Goal: Obtain resource: Download file/media

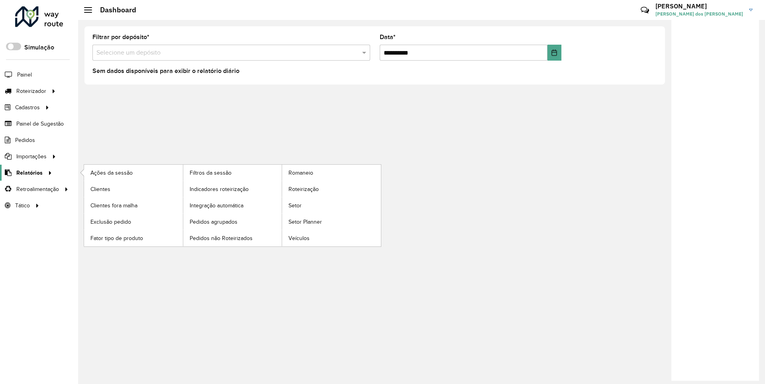
click at [28, 172] on span "Relatórios" at bounding box center [29, 173] width 26 height 8
click at [100, 188] on span "Clientes" at bounding box center [101, 189] width 22 height 8
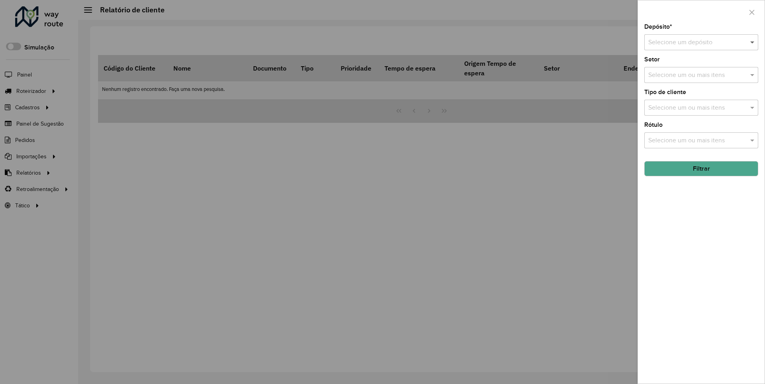
click at [753, 42] on span at bounding box center [753, 42] width 10 height 10
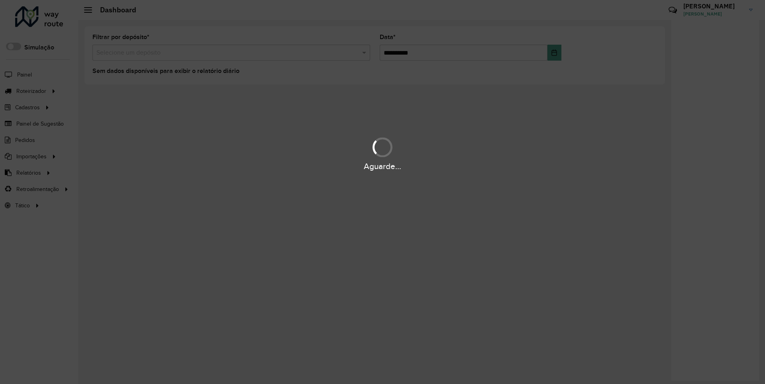
click at [28, 172] on div "Aguarde..." at bounding box center [382, 166] width 765 height 12
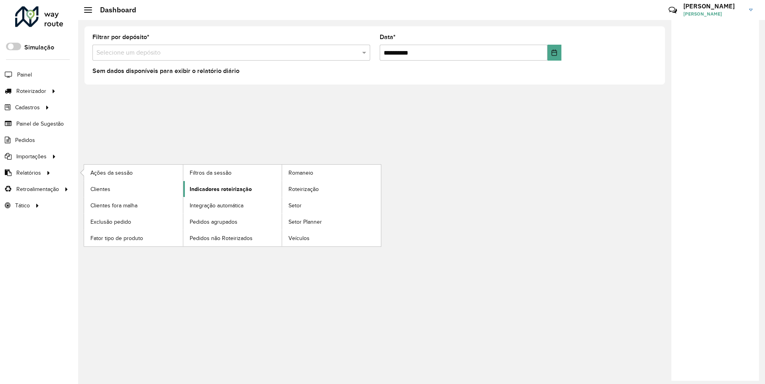
click at [218, 188] on span "Indicadores roteirização" at bounding box center [221, 189] width 62 height 8
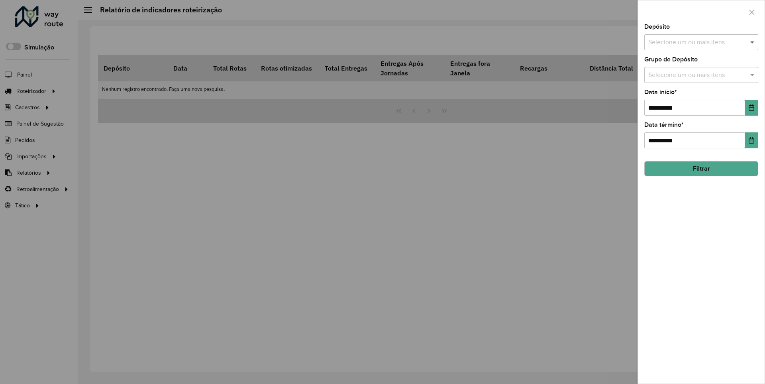
click at [753, 42] on span at bounding box center [753, 42] width 10 height 10
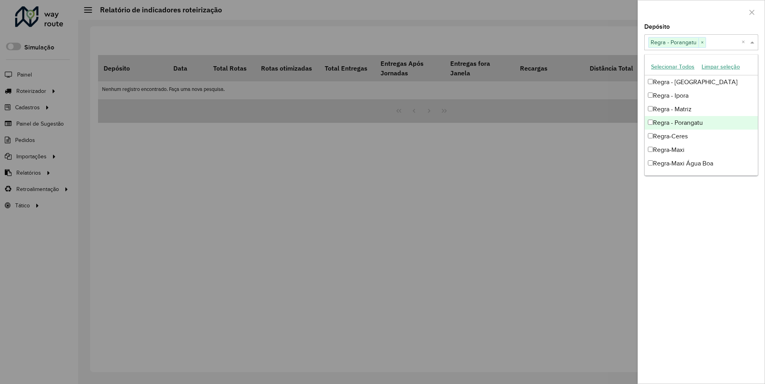
click at [701, 12] on div at bounding box center [701, 12] width 127 height 24
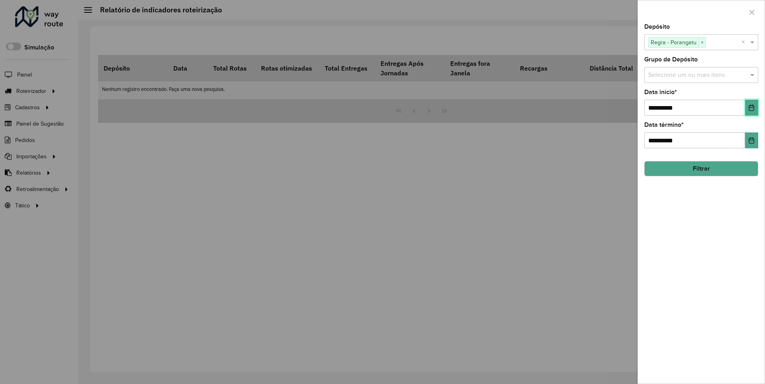
click at [751, 107] on icon "Choose Date" at bounding box center [751, 107] width 5 height 6
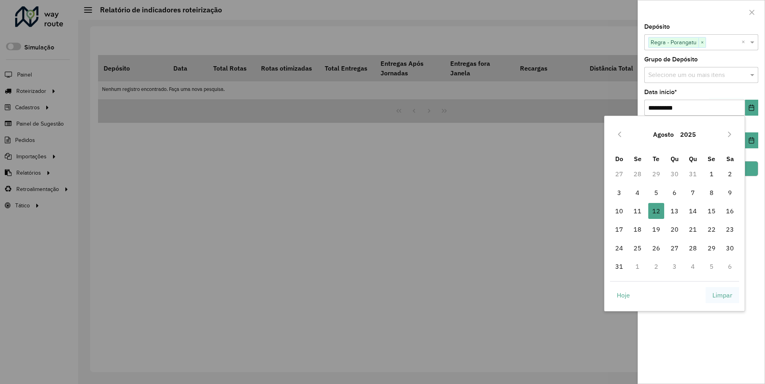
click at [723, 294] on span "Limpar" at bounding box center [723, 295] width 20 height 10
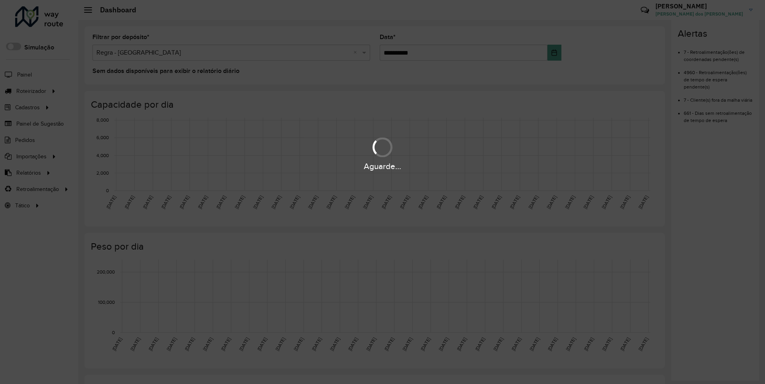
click at [28, 172] on div "Aguarde..." at bounding box center [382, 166] width 765 height 12
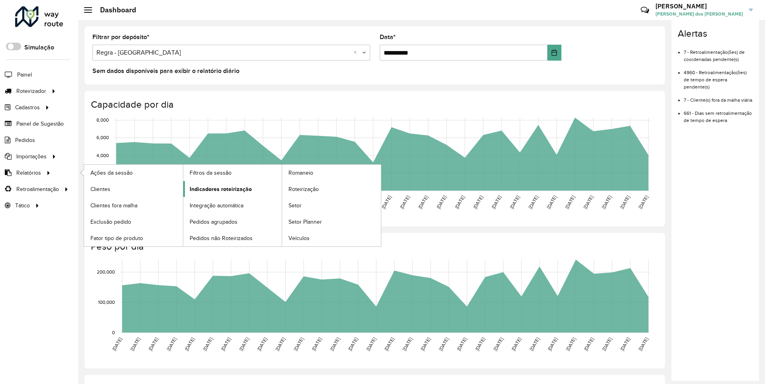
click at [218, 188] on span "Indicadores roteirização" at bounding box center [221, 189] width 62 height 8
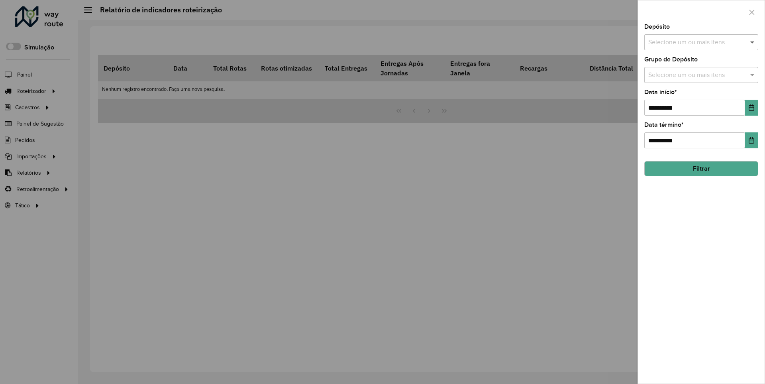
click at [753, 42] on span at bounding box center [753, 42] width 10 height 10
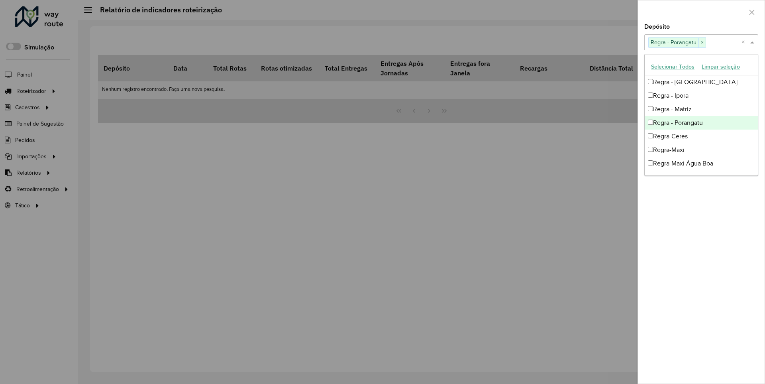
click at [701, 12] on div at bounding box center [701, 12] width 127 height 24
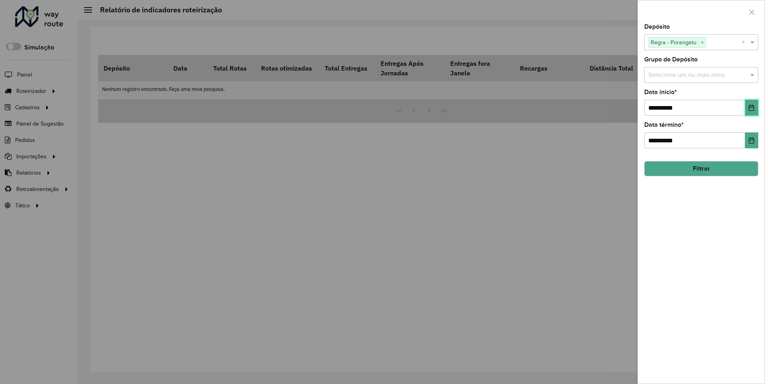
click at [751, 107] on icon "Choose Date" at bounding box center [751, 107] width 5 height 6
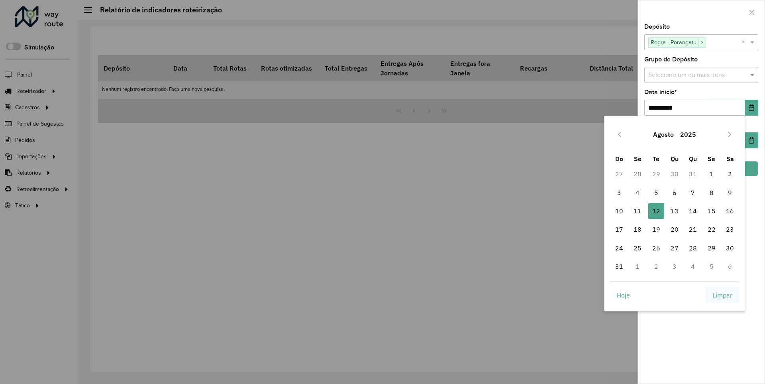
click at [723, 294] on span "Limpar" at bounding box center [723, 295] width 20 height 10
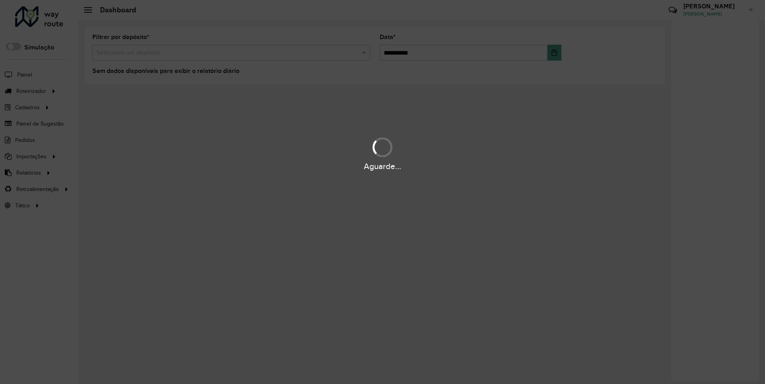
click at [28, 172] on div "Aguarde..." at bounding box center [382, 166] width 765 height 12
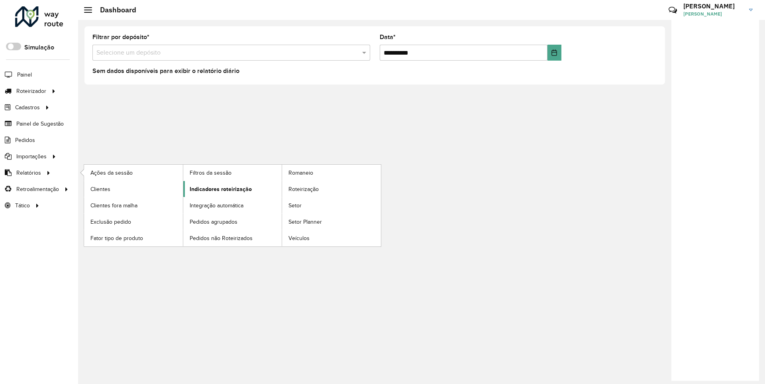
click at [218, 188] on span "Indicadores roteirização" at bounding box center [221, 189] width 62 height 8
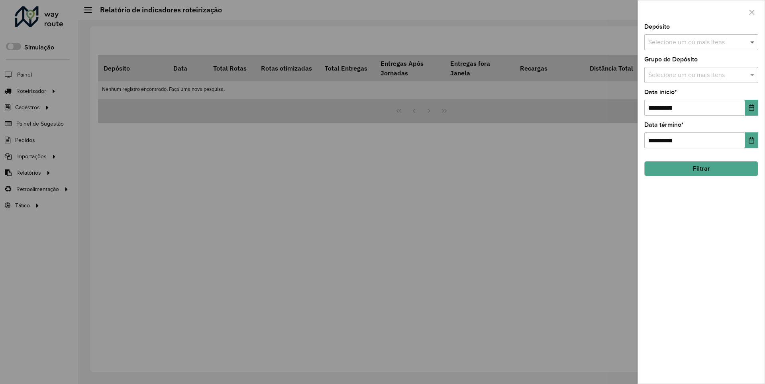
click at [753, 42] on span at bounding box center [753, 42] width 10 height 10
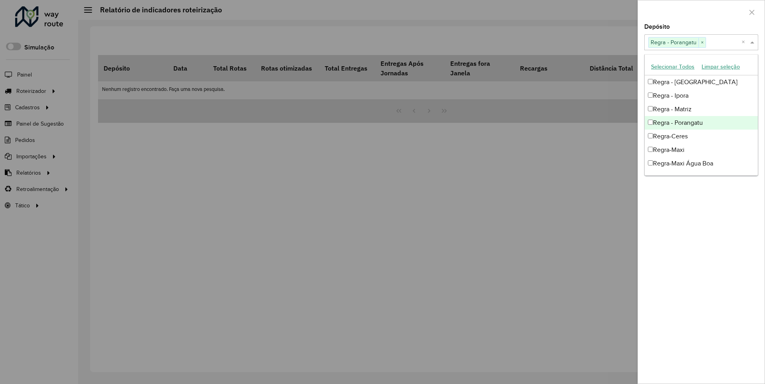
click at [701, 12] on div at bounding box center [701, 12] width 127 height 24
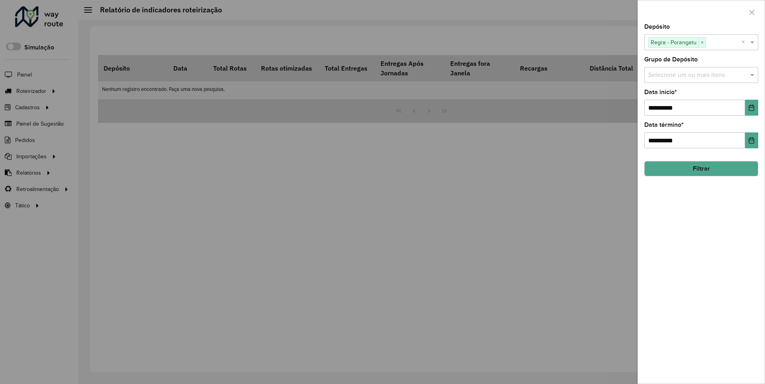
click at [751, 107] on icon "Choose Date" at bounding box center [751, 107] width 5 height 6
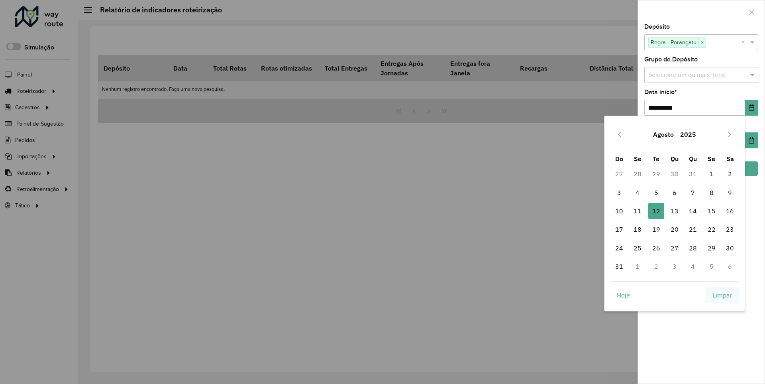
click at [723, 294] on span "Limpar" at bounding box center [723, 295] width 20 height 10
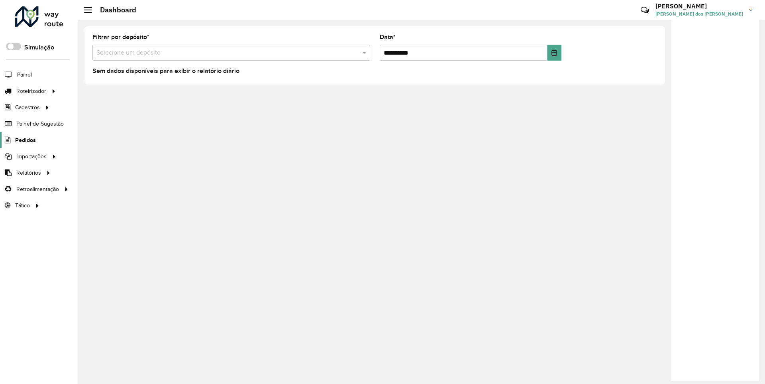
click at [25, 139] on span "Pedidos" at bounding box center [25, 140] width 21 height 8
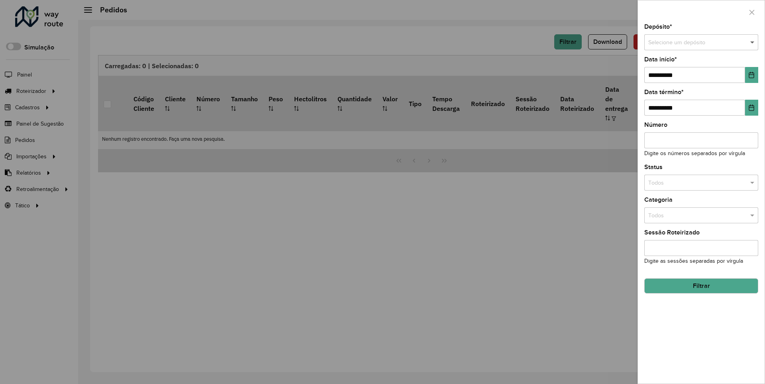
click at [753, 42] on span at bounding box center [753, 42] width 10 height 9
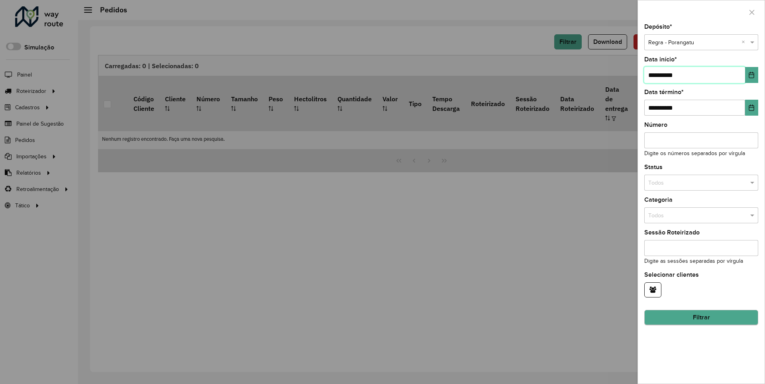
type input "**********"
click at [701, 317] on button "Filtrar" at bounding box center [701, 317] width 114 height 15
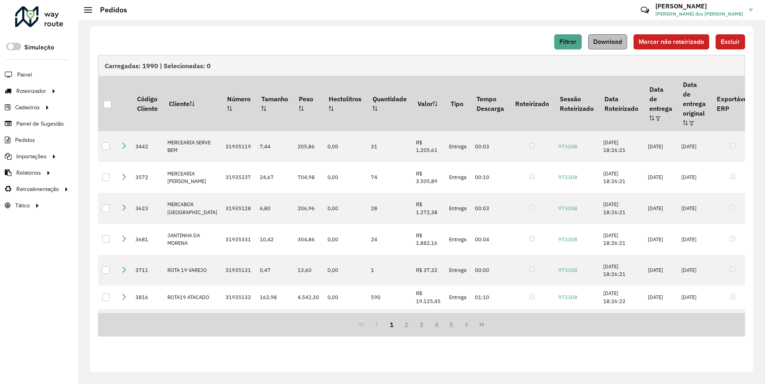
click at [609, 41] on span "Download" at bounding box center [607, 41] width 29 height 7
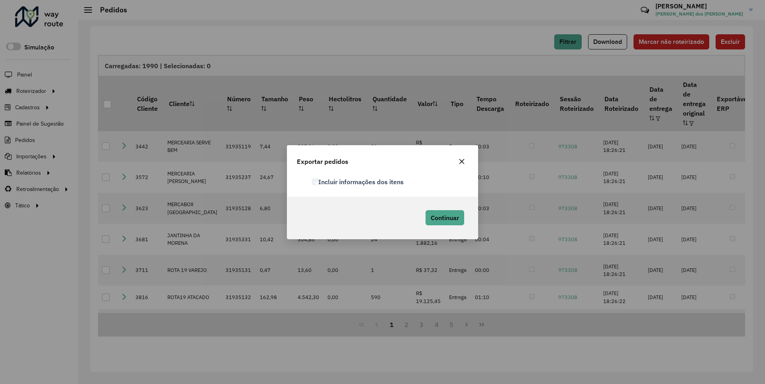
click at [358, 181] on label "Incluir informações dos itens" at bounding box center [358, 182] width 92 height 10
click at [444, 217] on span "Continuar" at bounding box center [445, 218] width 28 height 8
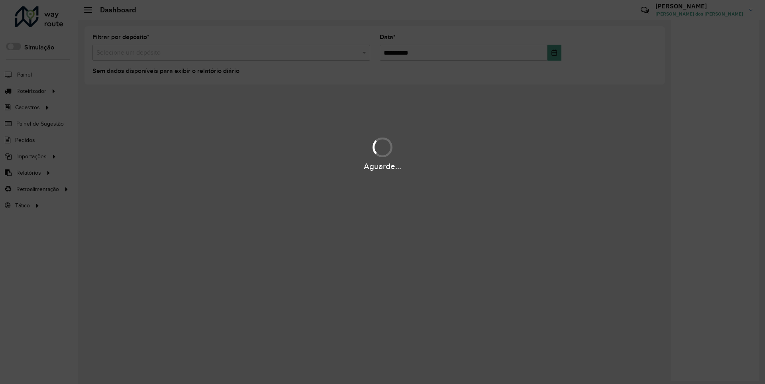
click at [28, 172] on div "Aguarde..." at bounding box center [382, 166] width 765 height 12
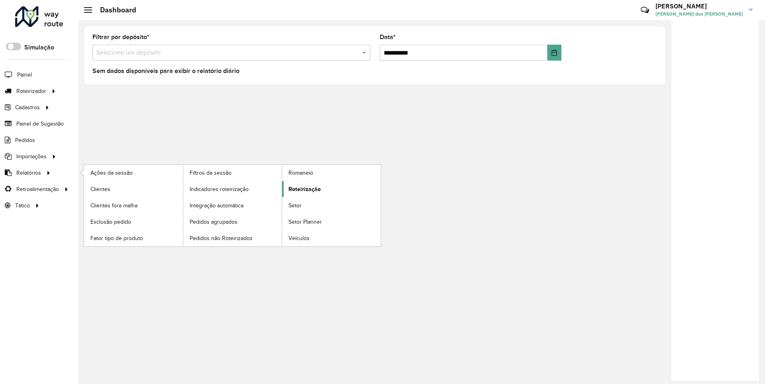
click at [303, 188] on span "Roteirização" at bounding box center [305, 189] width 32 height 8
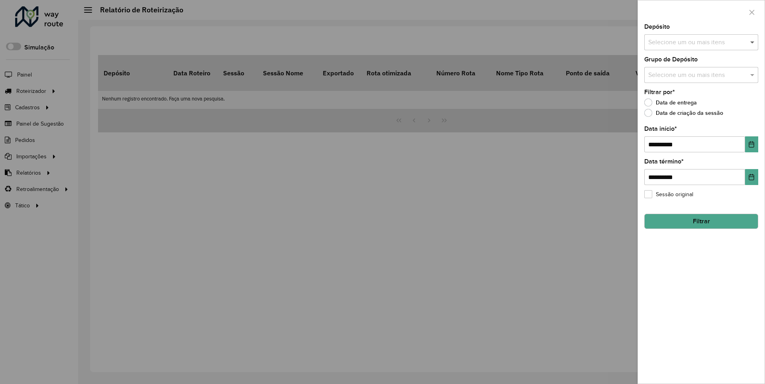
click at [753, 42] on span at bounding box center [753, 42] width 10 height 10
click at [751, 144] on icon "Choose Date" at bounding box center [751, 144] width 5 height 6
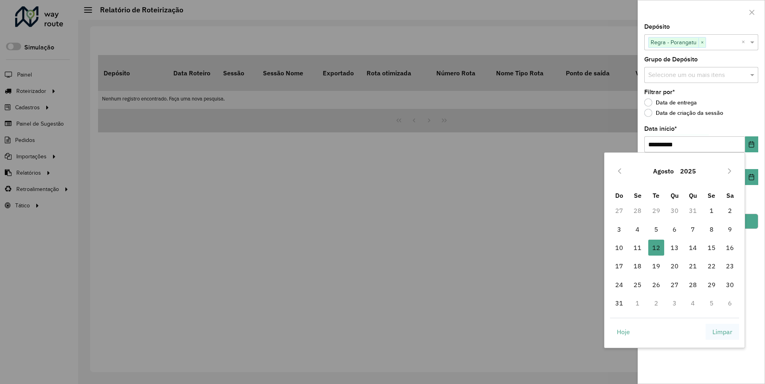
click at [723, 331] on span "Limpar" at bounding box center [723, 332] width 20 height 10
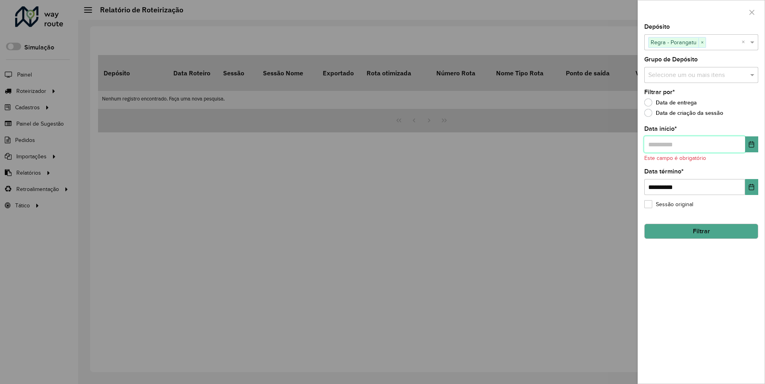
click at [694, 144] on input "text" at bounding box center [694, 144] width 101 height 16
type input "**********"
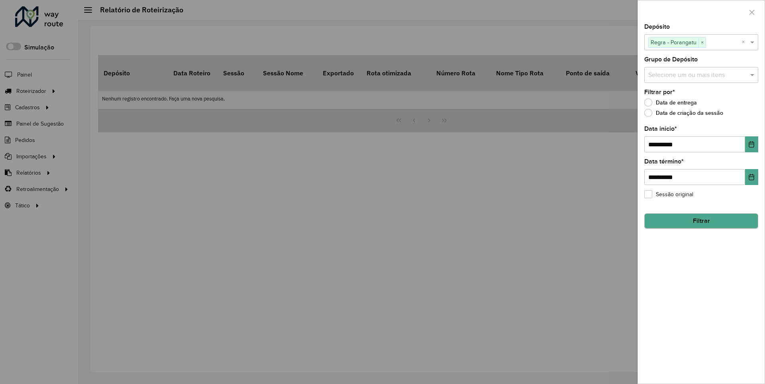
click at [701, 221] on button "Filtrar" at bounding box center [701, 220] width 114 height 15
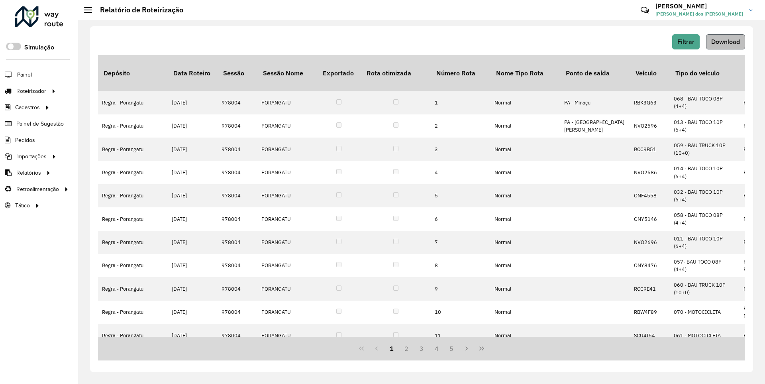
click at [725, 41] on span "Download" at bounding box center [725, 41] width 29 height 7
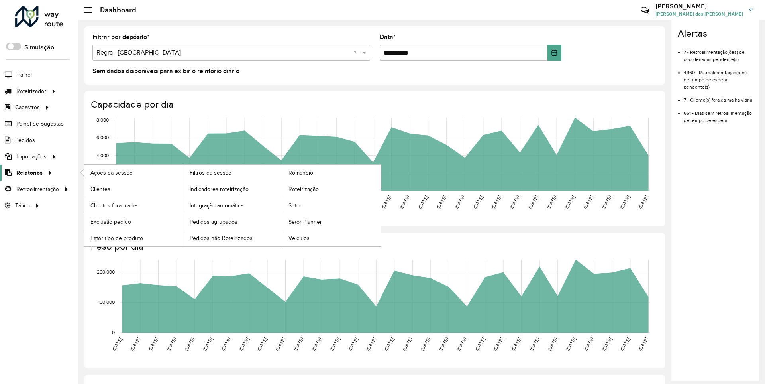
click at [28, 172] on span "Relatórios" at bounding box center [29, 173] width 26 height 8
click at [100, 188] on span "Clientes" at bounding box center [101, 189] width 22 height 8
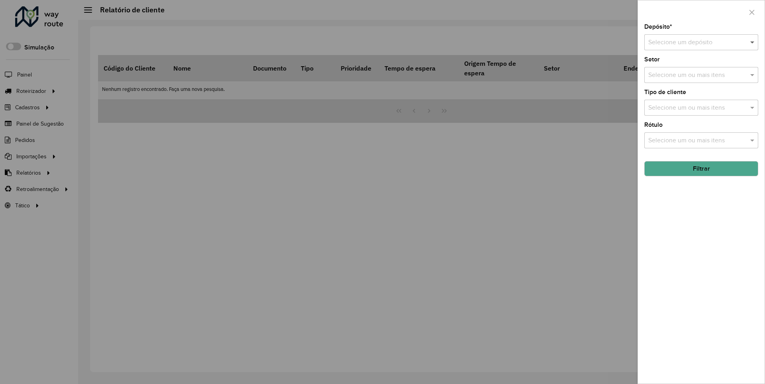
click at [753, 42] on span at bounding box center [753, 42] width 10 height 10
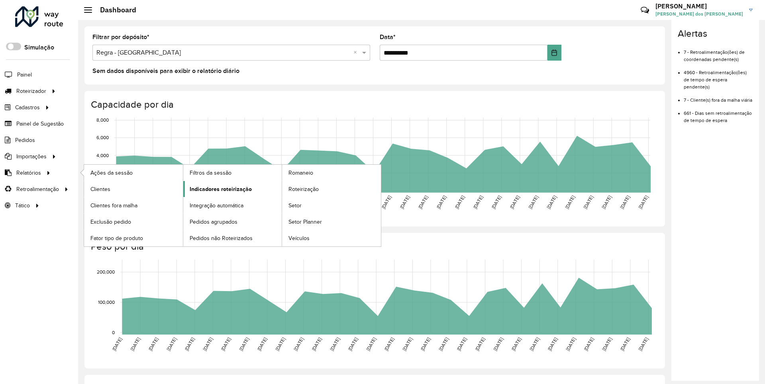
click at [218, 188] on span "Indicadores roteirização" at bounding box center [221, 189] width 62 height 8
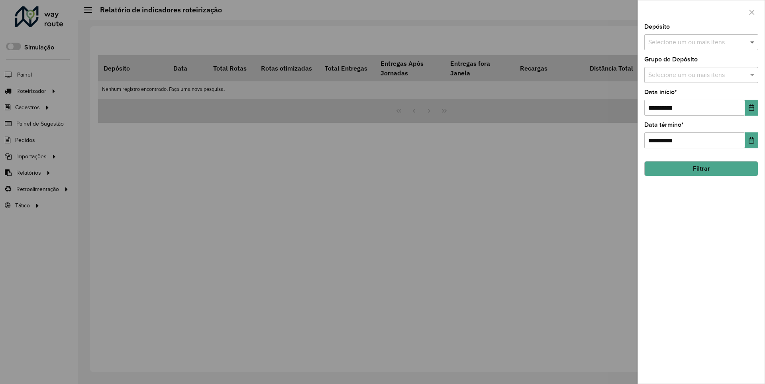
click at [753, 42] on span at bounding box center [753, 42] width 10 height 10
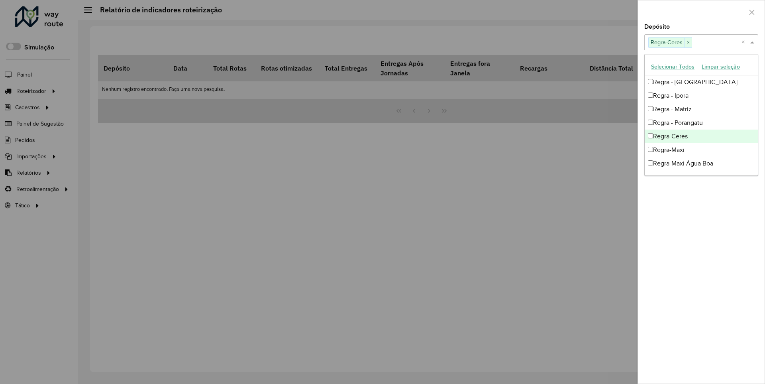
click at [701, 12] on div at bounding box center [701, 12] width 127 height 24
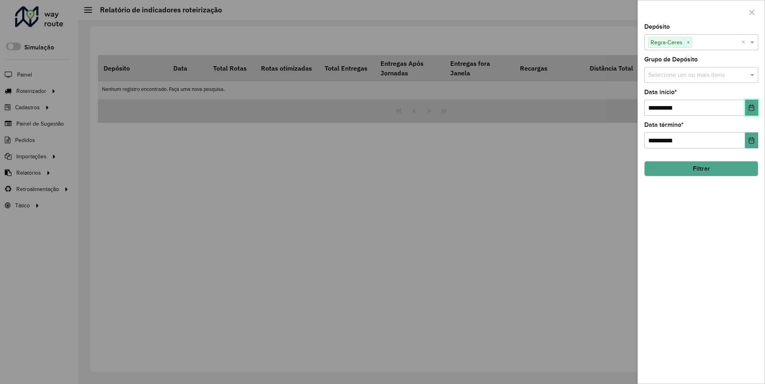
click at [751, 107] on icon "Choose Date" at bounding box center [751, 107] width 5 height 6
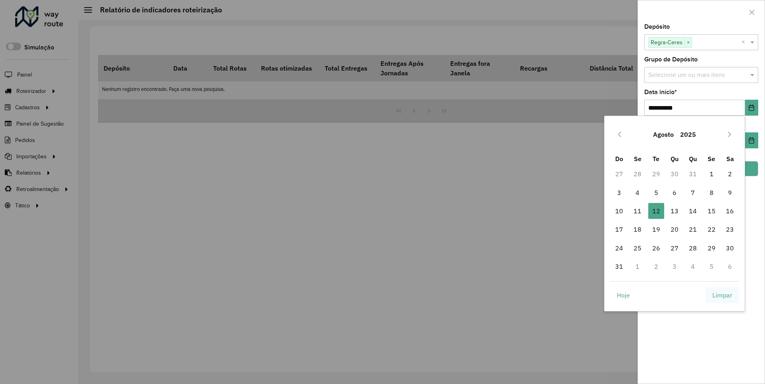
click at [723, 294] on span "Limpar" at bounding box center [723, 295] width 20 height 10
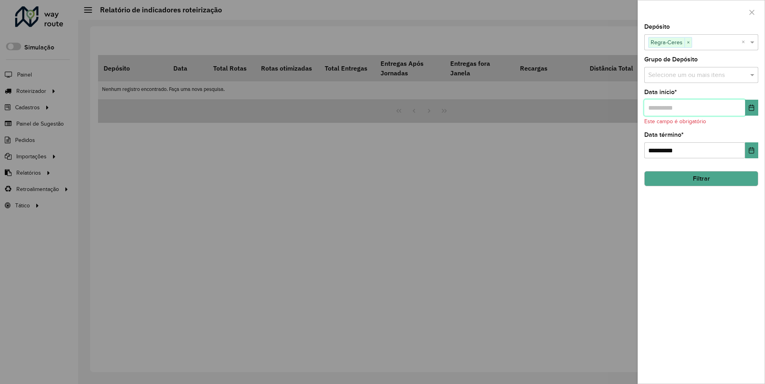
click at [694, 107] on input "text" at bounding box center [694, 108] width 101 height 16
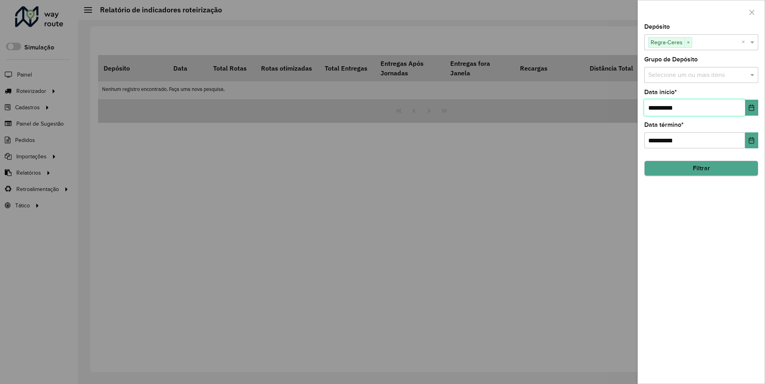
type input "**********"
click at [701, 168] on button "Filtrar" at bounding box center [701, 168] width 114 height 15
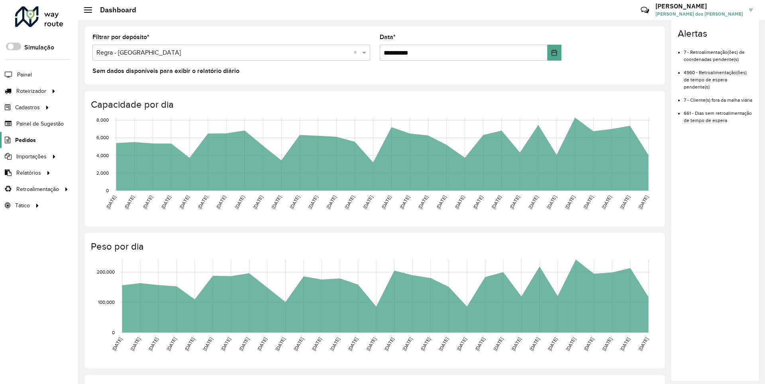
click at [25, 139] on span "Pedidos" at bounding box center [25, 140] width 21 height 8
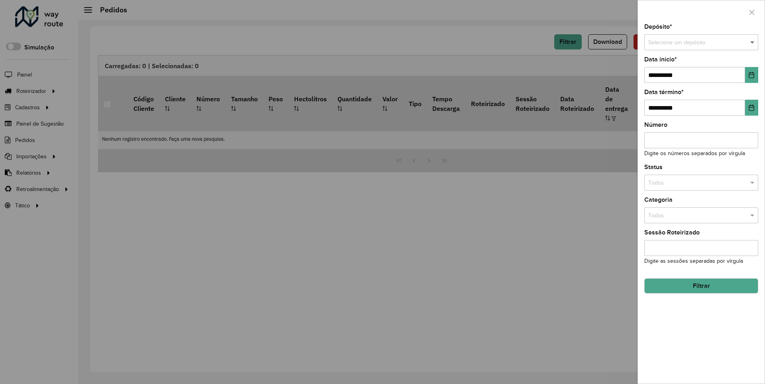
click at [753, 42] on span at bounding box center [753, 42] width 10 height 9
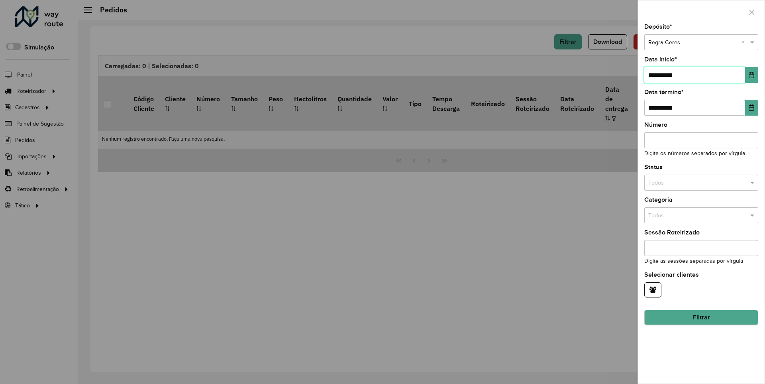
type input "**********"
click at [701, 317] on button "Filtrar" at bounding box center [701, 317] width 114 height 15
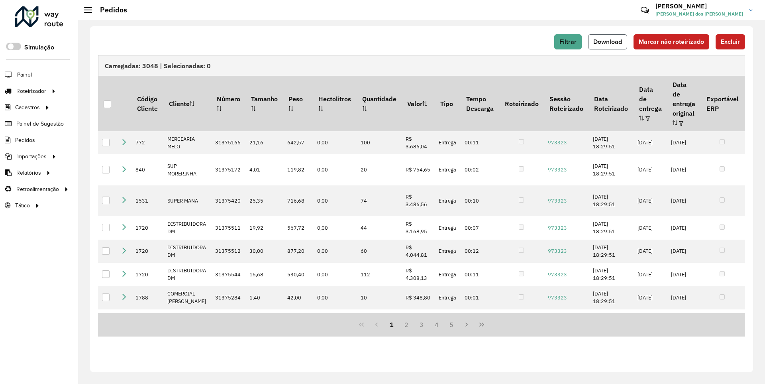
click at [609, 41] on span "Download" at bounding box center [607, 41] width 29 height 7
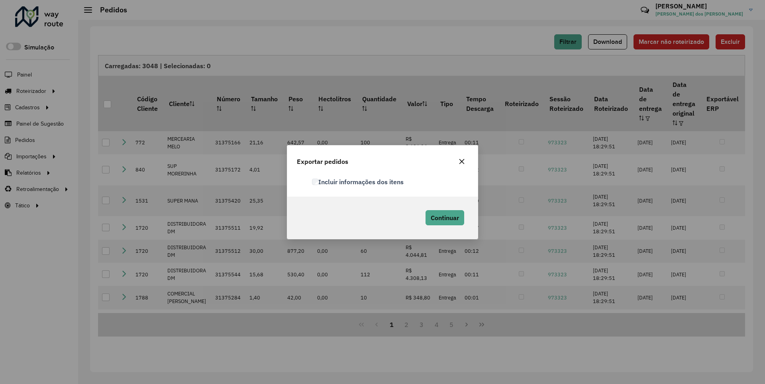
click at [358, 181] on label "Incluir informações dos itens" at bounding box center [358, 182] width 92 height 10
click at [444, 217] on span "Continuar" at bounding box center [445, 218] width 28 height 8
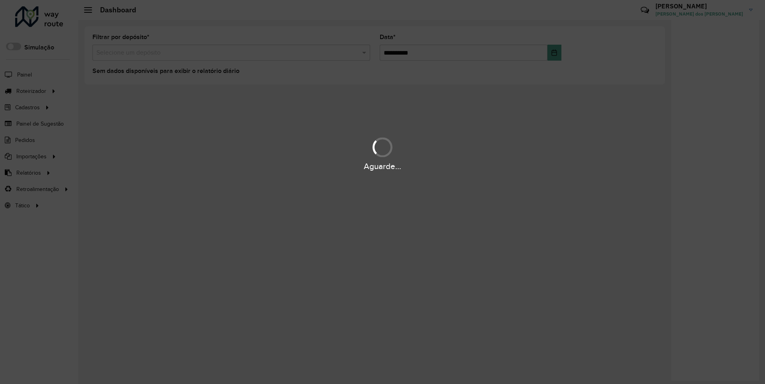
click at [28, 172] on div "Aguarde..." at bounding box center [382, 166] width 765 height 12
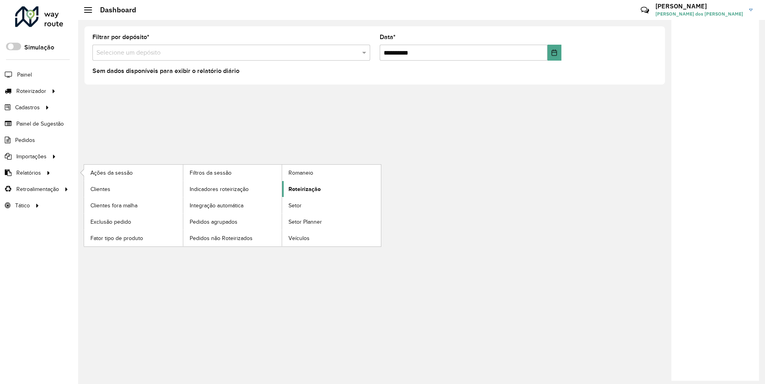
click at [303, 188] on span "Roteirização" at bounding box center [305, 189] width 32 height 8
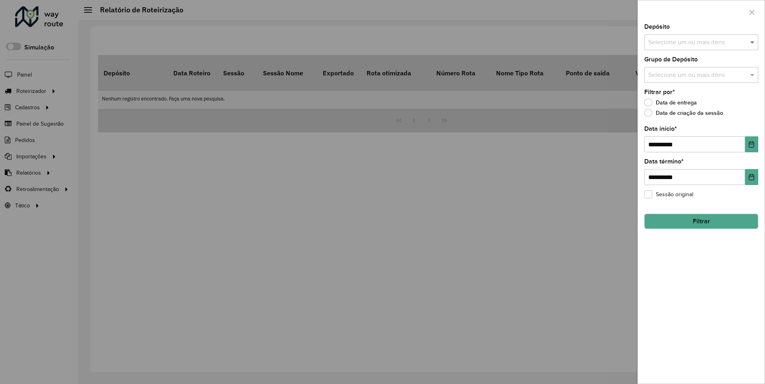
click at [753, 42] on span at bounding box center [753, 42] width 10 height 10
click at [751, 144] on icon "Choose Date" at bounding box center [751, 144] width 5 height 6
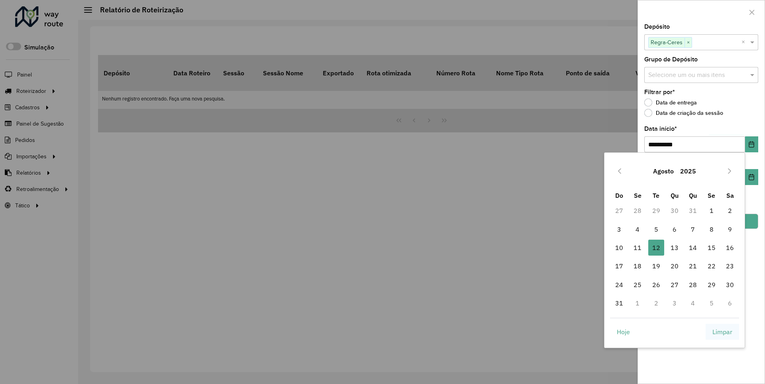
click at [723, 331] on span "Limpar" at bounding box center [723, 332] width 20 height 10
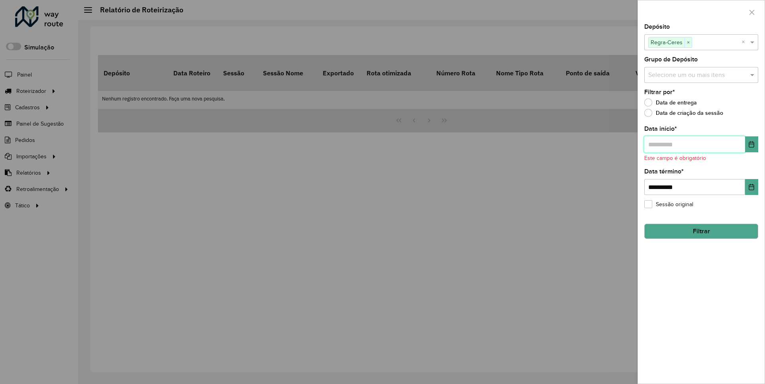
click at [694, 144] on input "text" at bounding box center [694, 144] width 101 height 16
type input "**********"
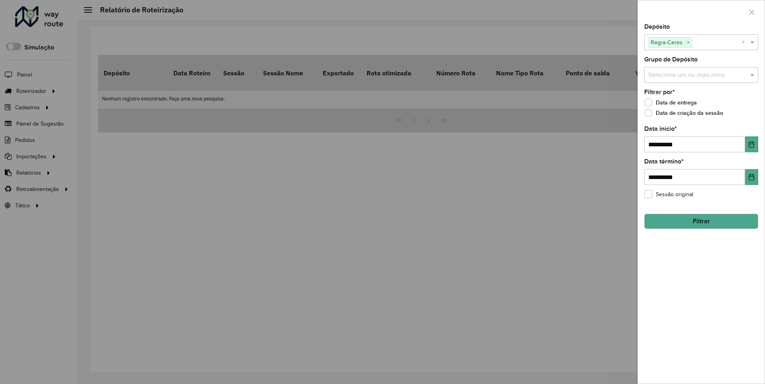
click at [701, 221] on button "Filtrar" at bounding box center [701, 221] width 114 height 15
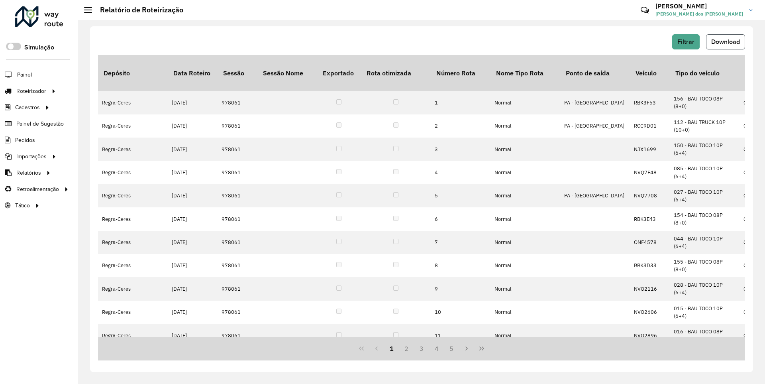
click at [725, 41] on span "Download" at bounding box center [725, 41] width 29 height 7
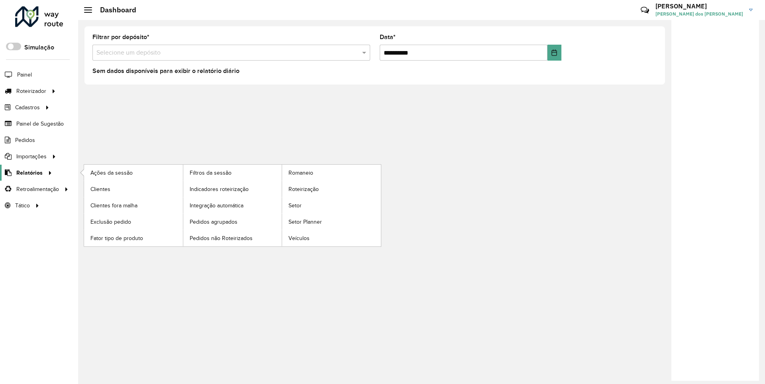
click at [28, 172] on span "Relatórios" at bounding box center [29, 173] width 26 height 8
click at [100, 188] on span "Clientes" at bounding box center [101, 189] width 22 height 8
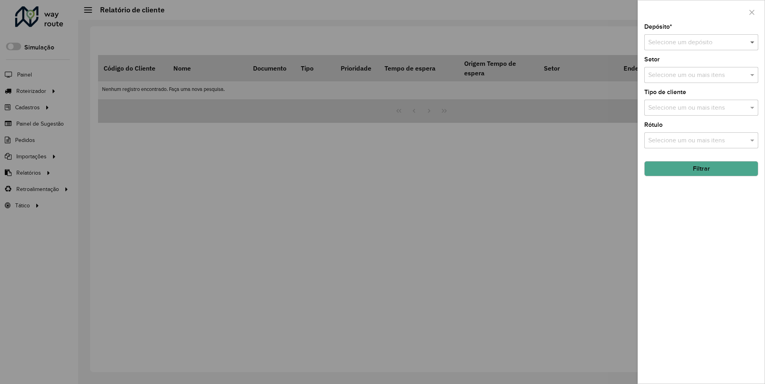
click at [753, 42] on span at bounding box center [753, 42] width 10 height 10
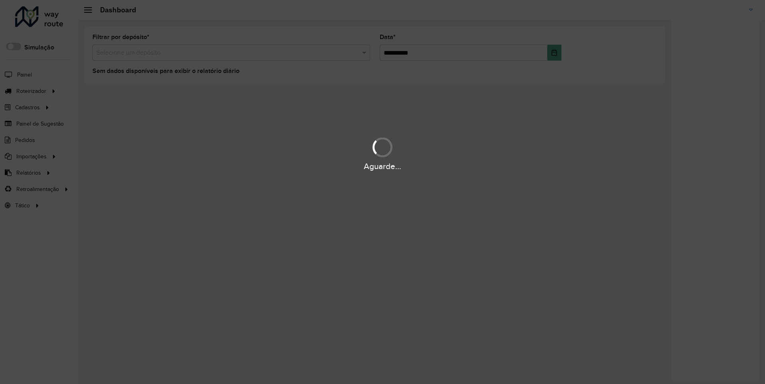
click at [28, 172] on div "Aguarde..." at bounding box center [382, 166] width 765 height 12
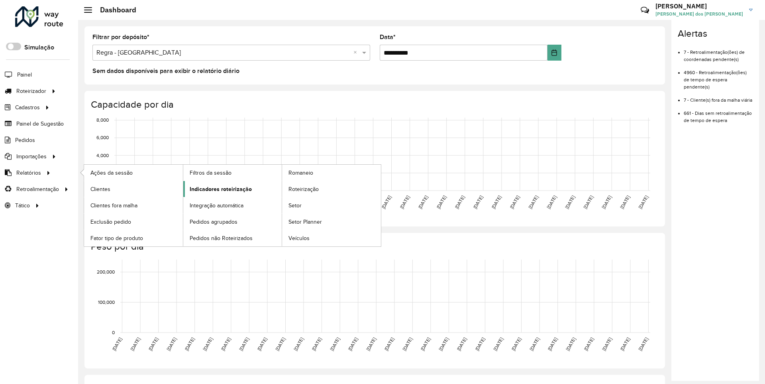
click at [218, 188] on span "Indicadores roteirização" at bounding box center [221, 189] width 62 height 8
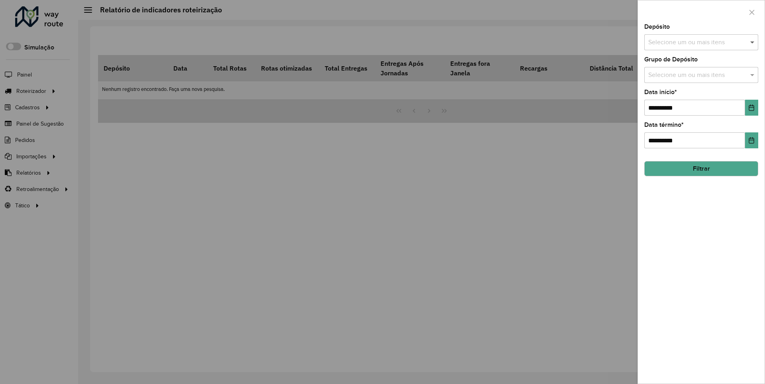
click at [753, 42] on span at bounding box center [753, 42] width 10 height 10
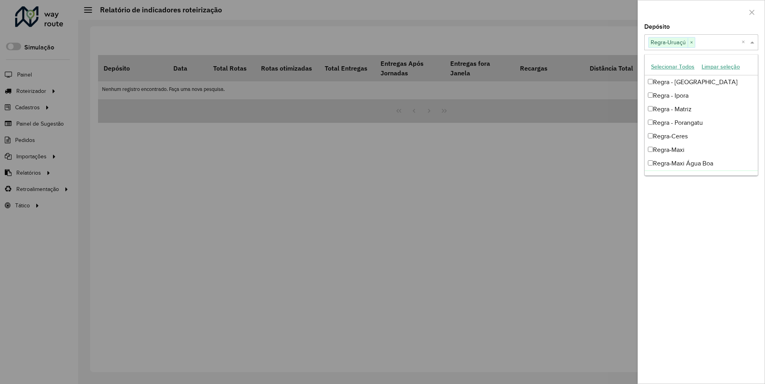
scroll to position [8, 0]
click at [701, 12] on div at bounding box center [701, 12] width 127 height 24
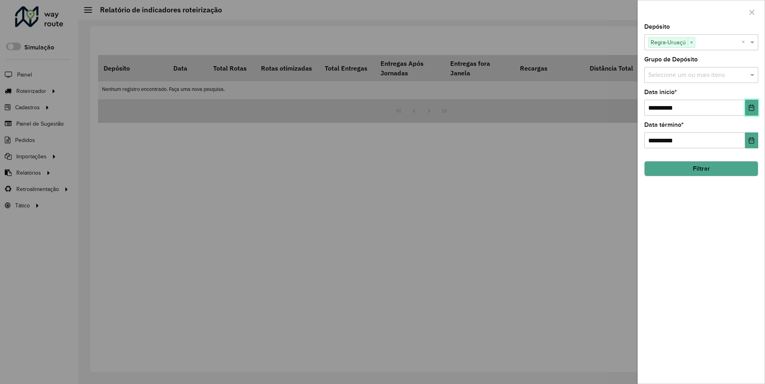
click at [751, 107] on icon "Choose Date" at bounding box center [751, 107] width 5 height 6
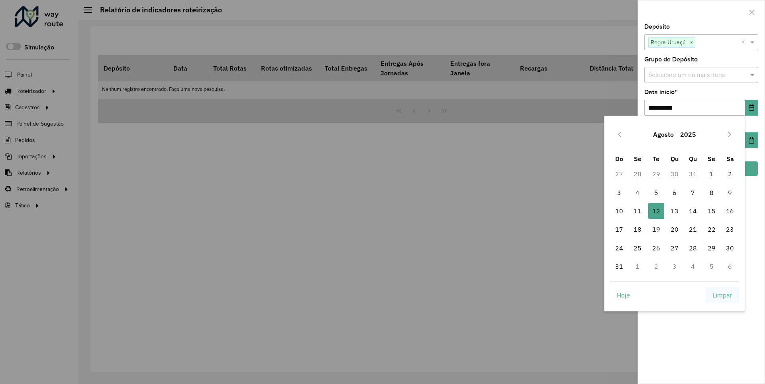
click at [723, 294] on span "Limpar" at bounding box center [723, 295] width 20 height 10
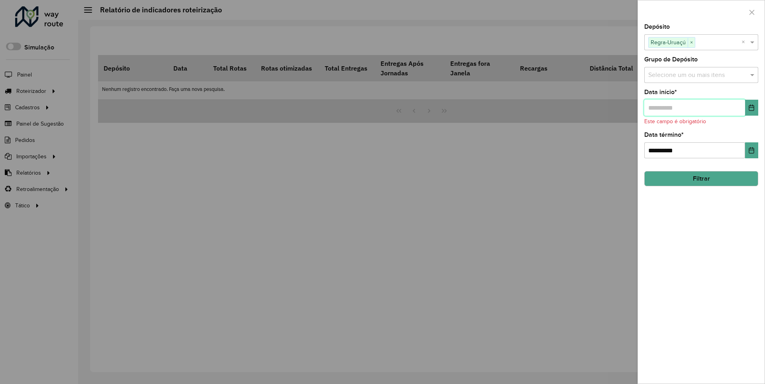
click at [694, 107] on input "text" at bounding box center [694, 108] width 101 height 16
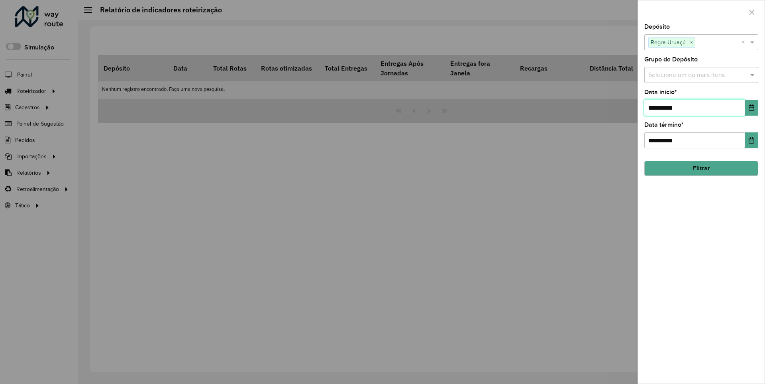
type input "**********"
click at [701, 168] on button "Filtrar" at bounding box center [701, 168] width 114 height 15
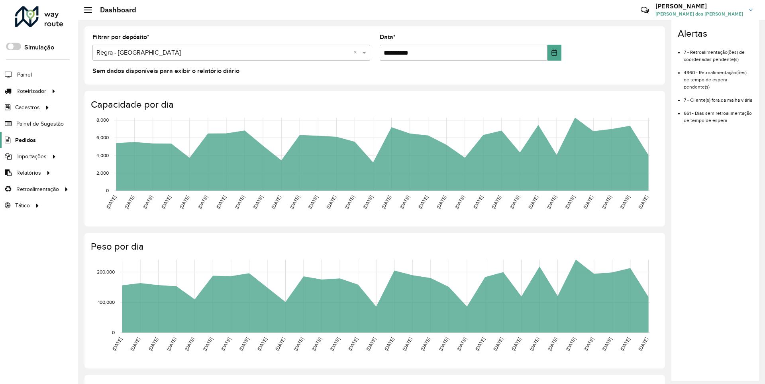
click at [25, 139] on span "Pedidos" at bounding box center [25, 140] width 21 height 8
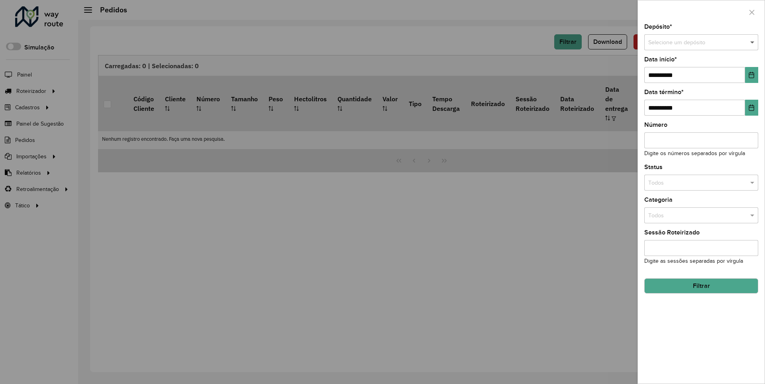
click at [753, 42] on span at bounding box center [753, 42] width 10 height 9
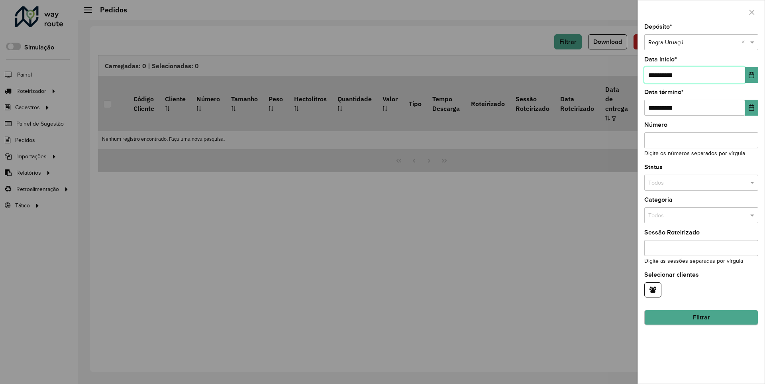
type input "**********"
click at [701, 317] on button "Filtrar" at bounding box center [701, 317] width 114 height 15
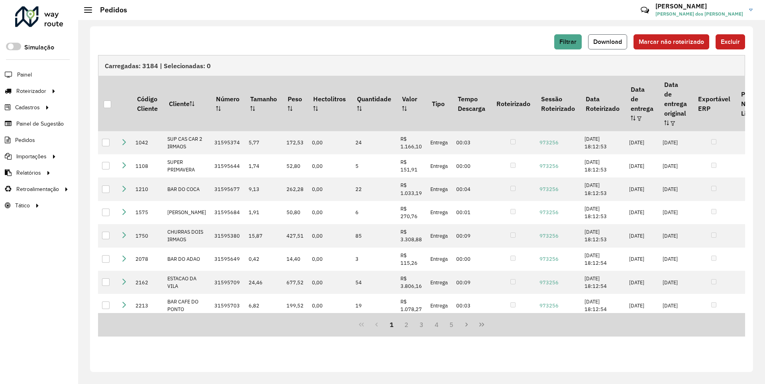
click at [609, 41] on span "Download" at bounding box center [607, 41] width 29 height 7
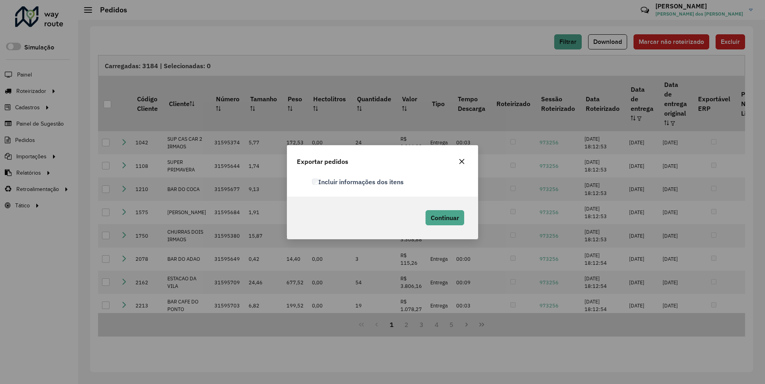
click at [358, 181] on label "Incluir informações dos itens" at bounding box center [358, 182] width 92 height 10
click at [444, 217] on span "Continuar" at bounding box center [445, 218] width 28 height 8
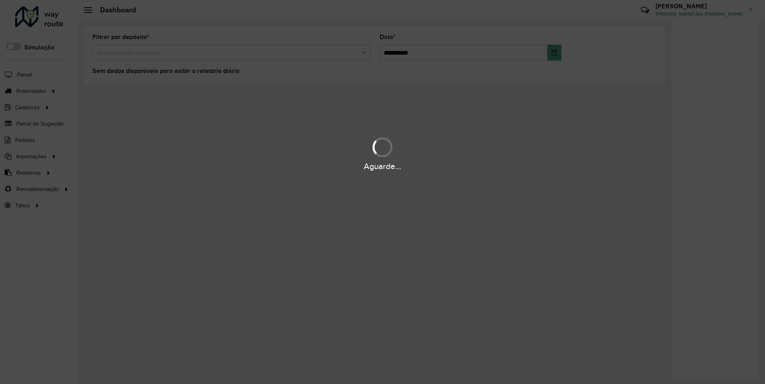
click at [28, 172] on div "Aguarde..." at bounding box center [382, 166] width 765 height 12
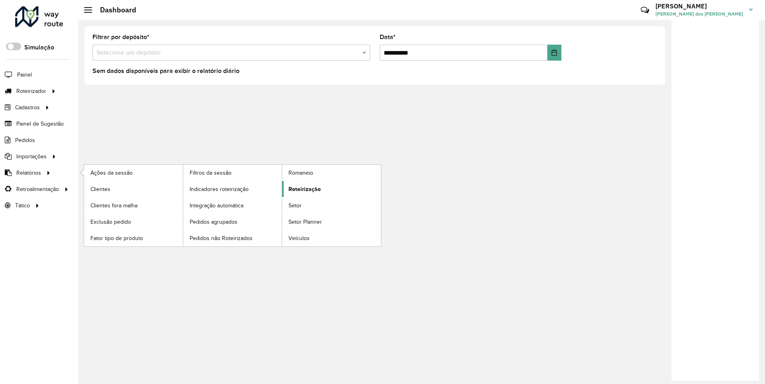
click at [303, 188] on span "Roteirização" at bounding box center [305, 189] width 32 height 8
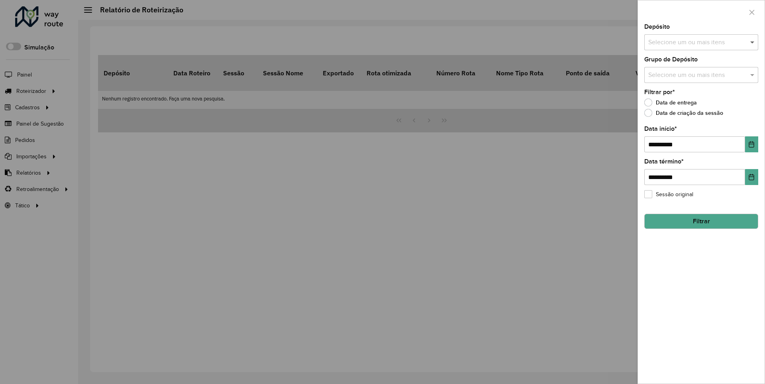
click at [753, 42] on span at bounding box center [753, 42] width 10 height 10
click at [751, 144] on icon "Choose Date" at bounding box center [751, 144] width 5 height 6
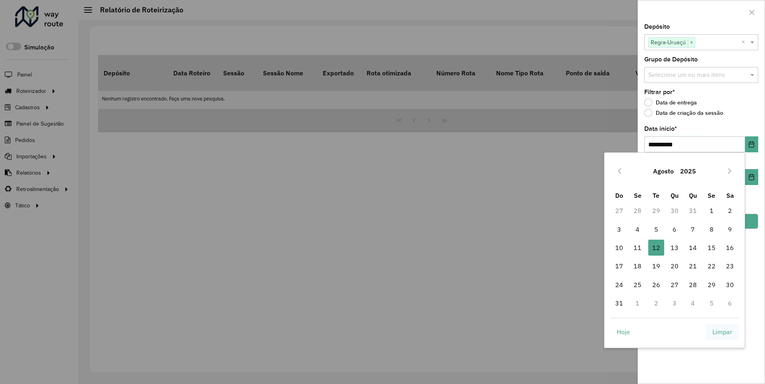
click at [723, 331] on span "Limpar" at bounding box center [723, 332] width 20 height 10
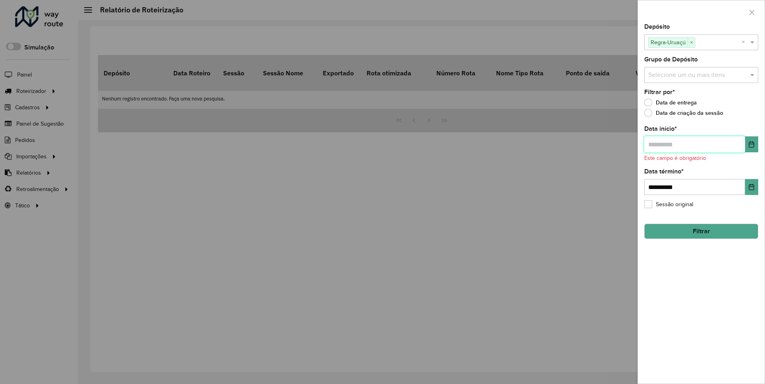
click at [694, 144] on input "text" at bounding box center [694, 144] width 101 height 16
type input "**********"
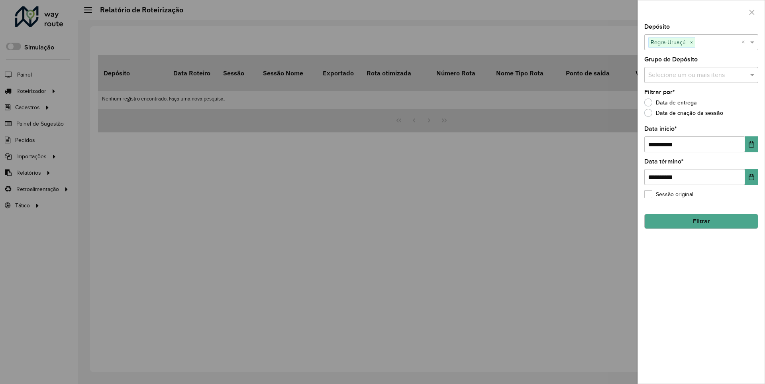
click at [701, 221] on button "Filtrar" at bounding box center [701, 221] width 114 height 15
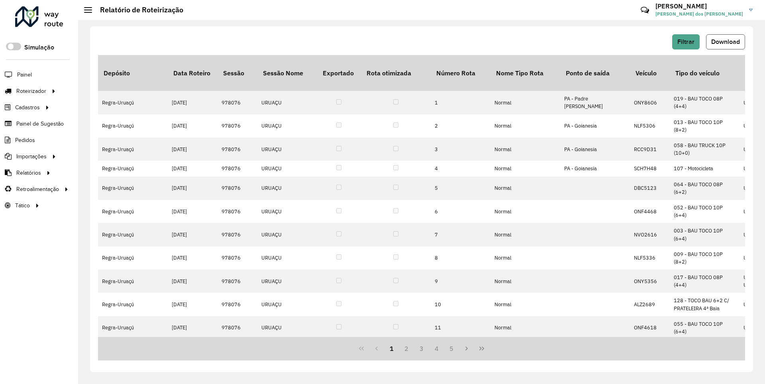
click at [725, 41] on span "Download" at bounding box center [725, 41] width 29 height 7
